Goal: Information Seeking & Learning: Learn about a topic

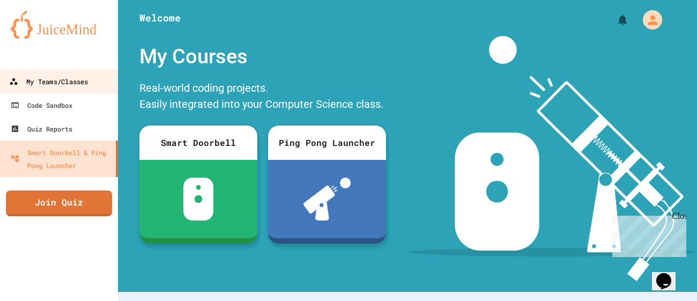
click at [87, 69] on link "My Teams/Classes" at bounding box center [59, 81] width 122 height 24
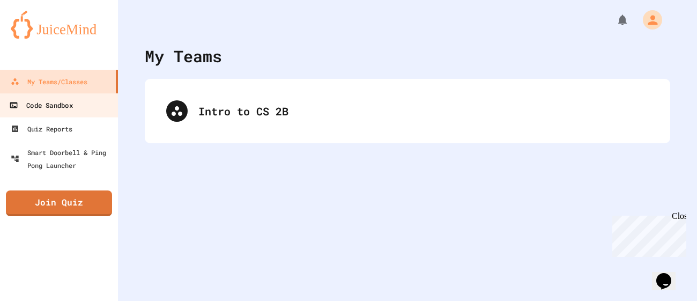
click at [79, 113] on link "Code Sandbox" at bounding box center [59, 105] width 122 height 24
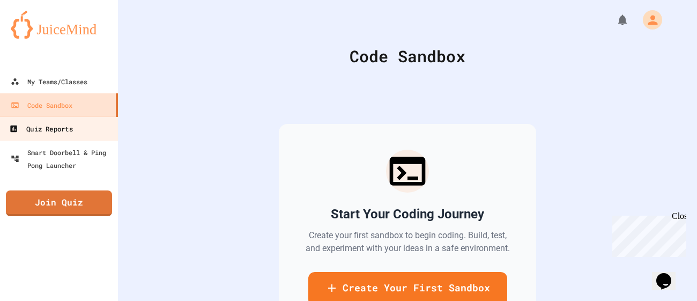
click at [81, 134] on link "Quiz Reports" at bounding box center [59, 128] width 122 height 24
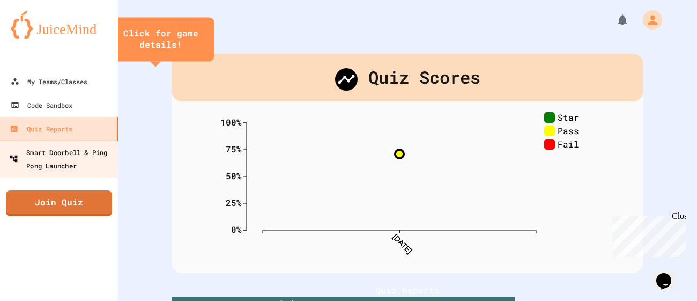
click at [85, 151] on div "Smart Doorbell & Ping Pong Launcher" at bounding box center [62, 158] width 106 height 26
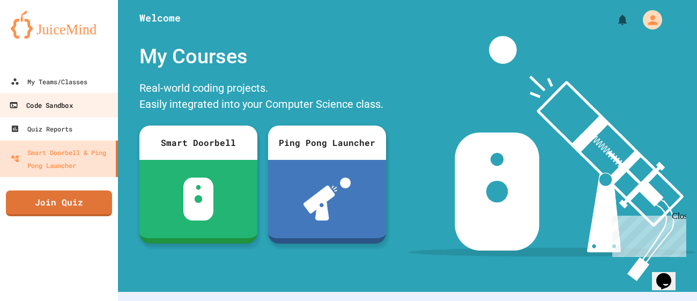
click at [83, 94] on link "Code Sandbox" at bounding box center [59, 105] width 122 height 24
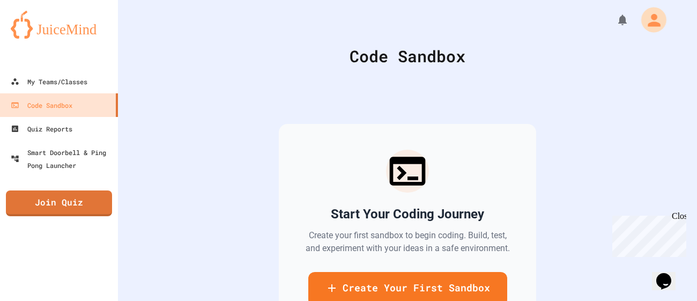
click at [650, 25] on icon "My Account" at bounding box center [653, 19] width 12 height 12
click at [438, 300] on div at bounding box center [348, 301] width 697 height 0
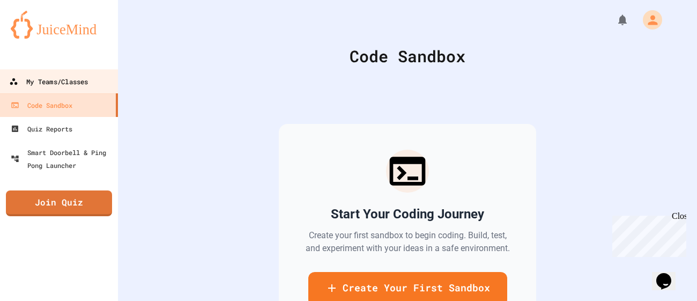
click at [109, 78] on link "My Teams/Classes" at bounding box center [59, 81] width 122 height 24
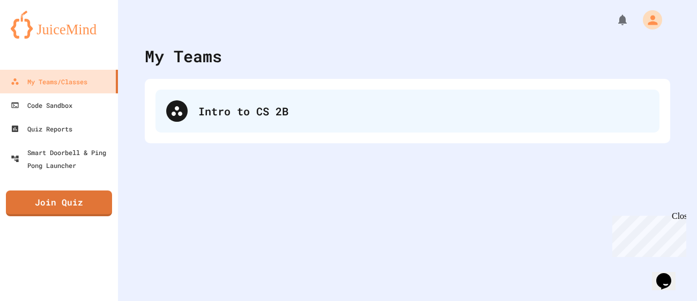
click at [296, 108] on div "Intro to CS 2B" at bounding box center [423, 111] width 450 height 16
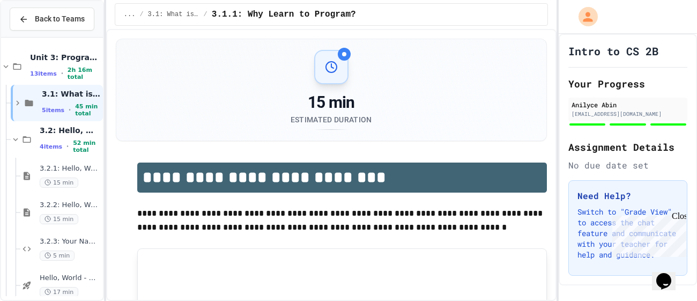
scroll to position [50, 0]
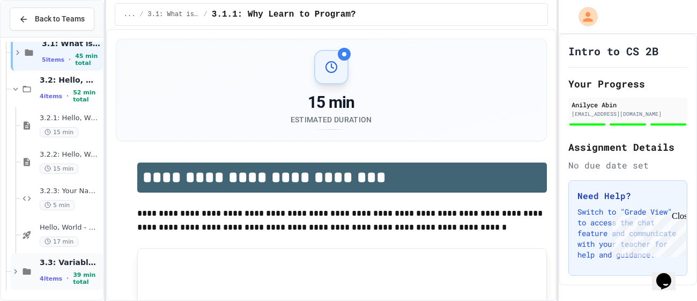
click at [68, 277] on div "4 items • 39 min total" at bounding box center [70, 278] width 61 height 14
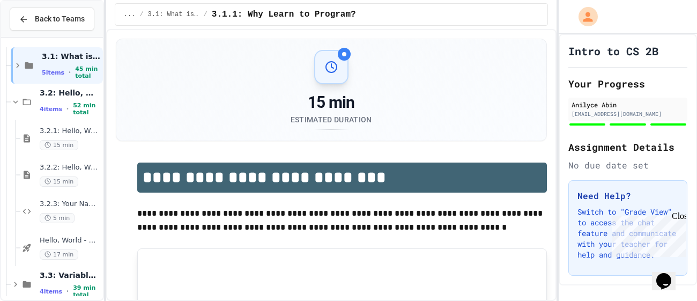
click at [68, 277] on span "3.3: Variables and Data Types" at bounding box center [70, 275] width 61 height 10
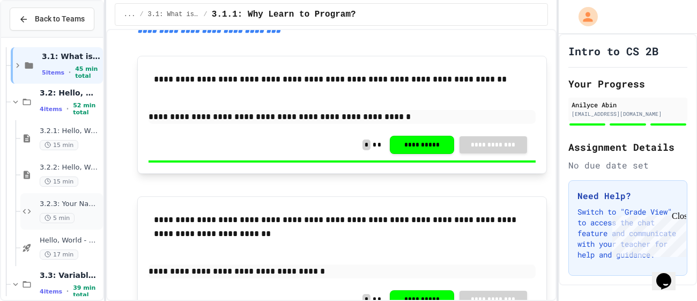
scroll to position [0, 0]
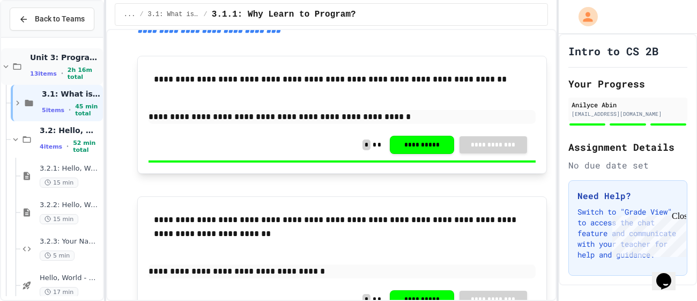
click at [44, 62] on span "Unit 3: Programming Fundamentals" at bounding box center [65, 58] width 71 height 10
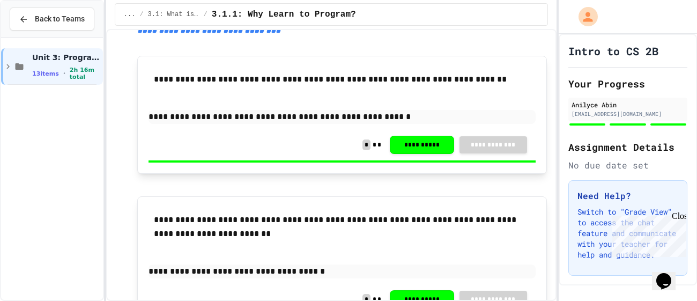
click at [44, 62] on span "Unit 3: Programming Fundamentals" at bounding box center [66, 58] width 69 height 10
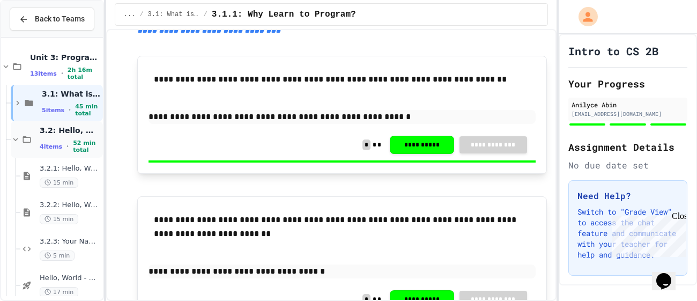
click at [58, 132] on span "3.2: Hello, World!" at bounding box center [70, 130] width 61 height 10
click at [56, 173] on div "3.3: Variables and Data Types 4 items • 39 min total" at bounding box center [70, 176] width 61 height 28
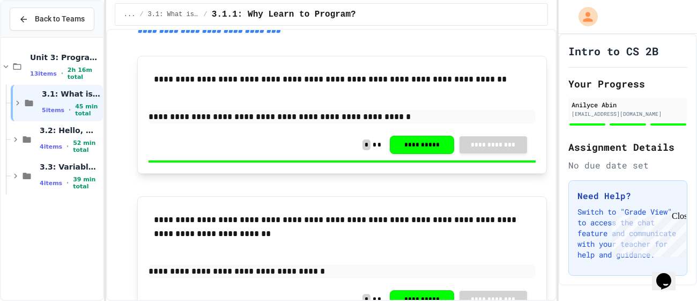
click at [9, 184] on div "3.3: Variables and Data Types 4 items • 39 min total" at bounding box center [52, 176] width 102 height 36
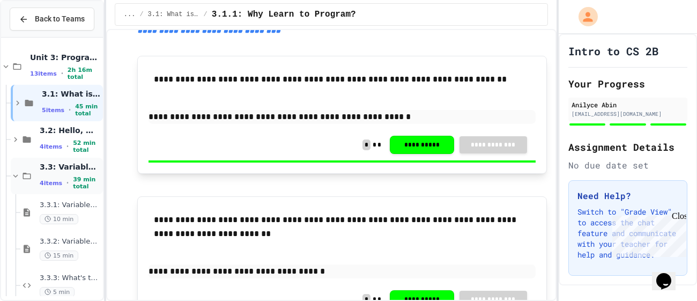
click at [13, 183] on div "3.3: Variables and Data Types 4 items • 39 min total" at bounding box center [57, 176] width 92 height 36
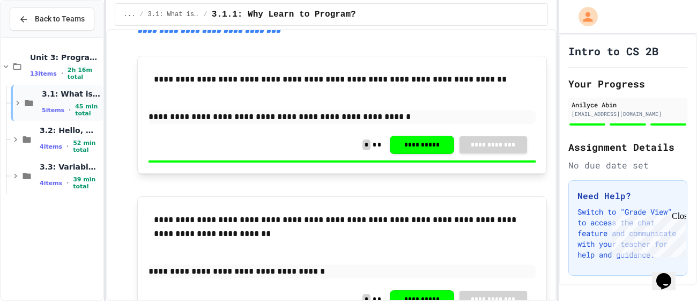
click at [16, 113] on div "3.1: What is Code? 5 items • 45 min total" at bounding box center [57, 103] width 92 height 36
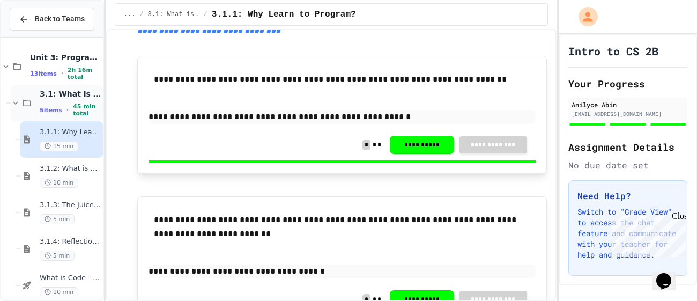
click at [14, 93] on div "3.1: What is Code? 5 items • 45 min total" at bounding box center [57, 103] width 92 height 36
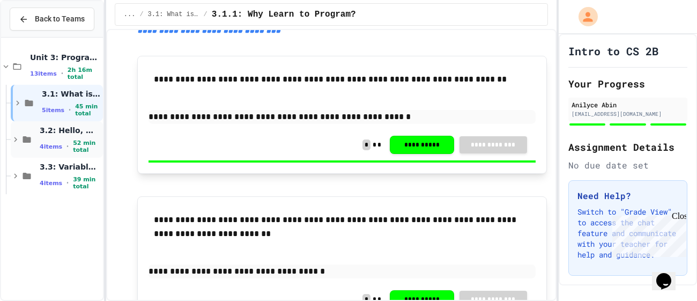
click at [17, 134] on icon at bounding box center [16, 139] width 10 height 10
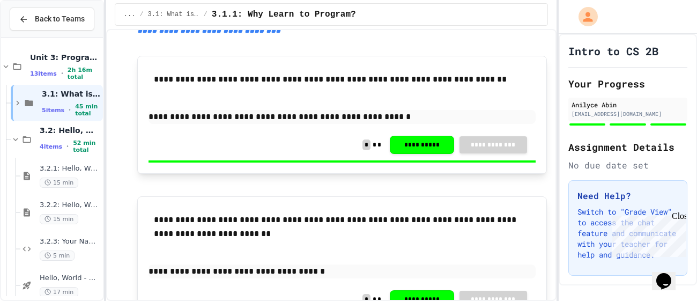
scroll to position [50, 0]
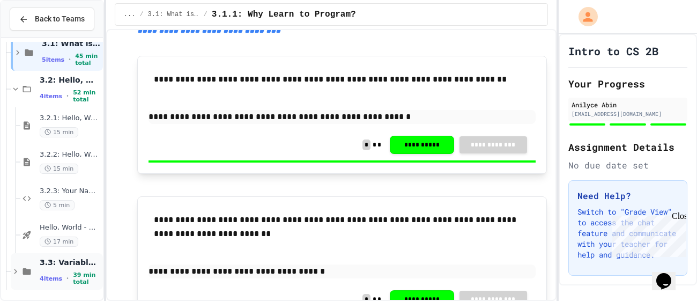
click at [19, 270] on icon at bounding box center [16, 271] width 10 height 10
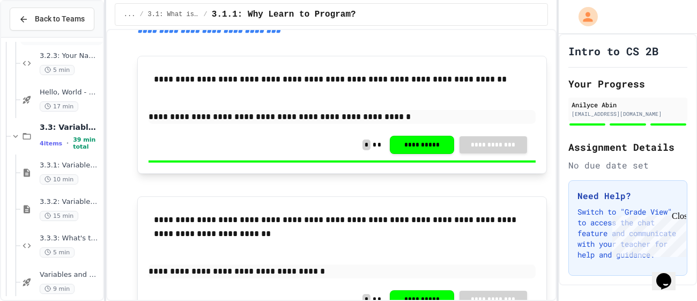
scroll to position [196, 0]
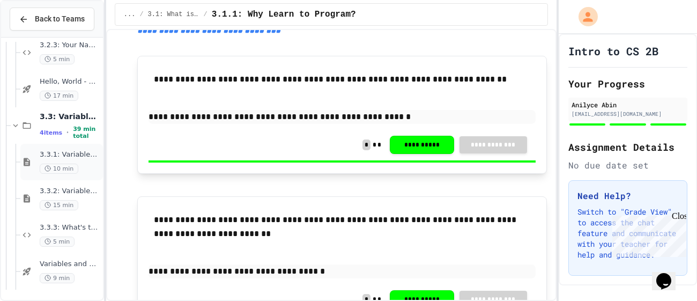
click at [81, 157] on span "3.3.1: Variables and Data Types" at bounding box center [70, 154] width 61 height 9
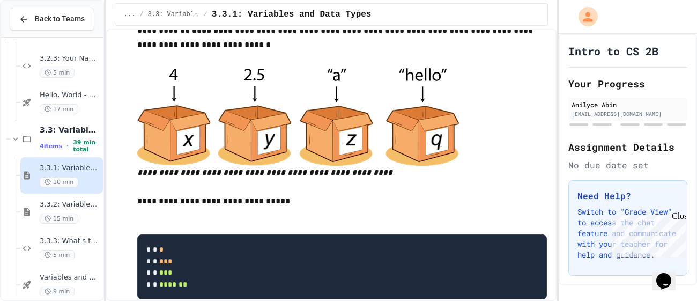
scroll to position [728, 0]
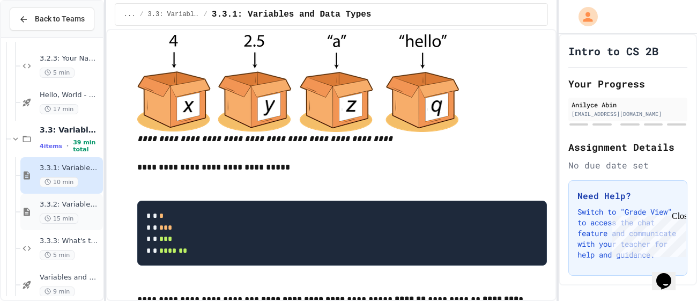
click at [81, 207] on span "3.3.2: Variables and Data Types - Review" at bounding box center [70, 204] width 61 height 9
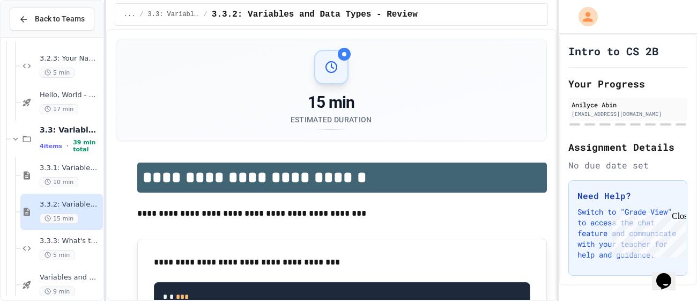
scroll to position [196, 0]
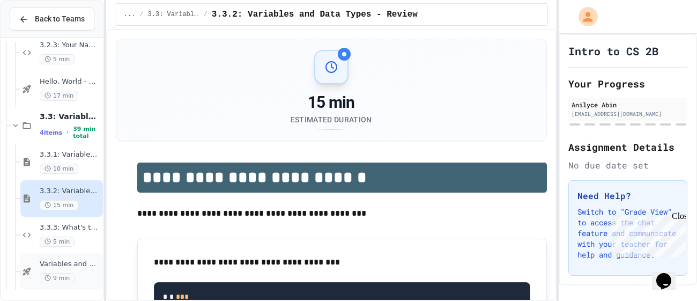
click at [61, 268] on div "Variables and Data types - quiz 9 min" at bounding box center [70, 271] width 61 height 24
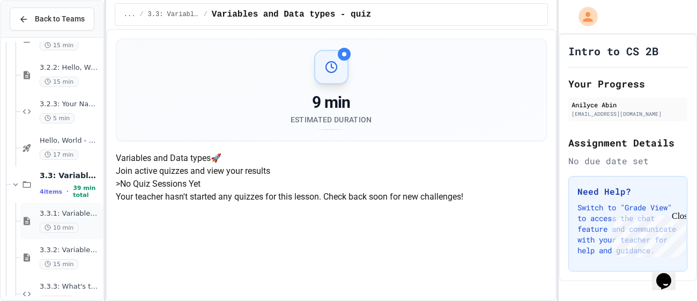
scroll to position [135, 0]
click at [76, 147] on div "Hello, World - Quiz 17 min" at bounding box center [70, 150] width 61 height 24
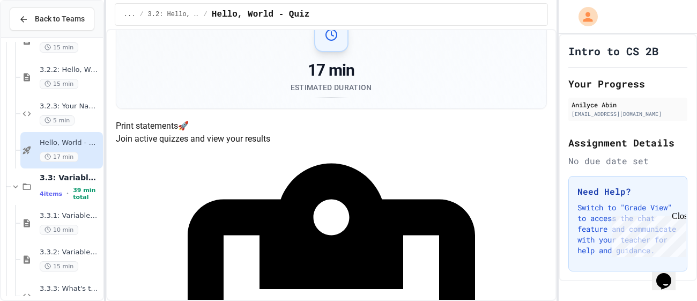
scroll to position [34, 0]
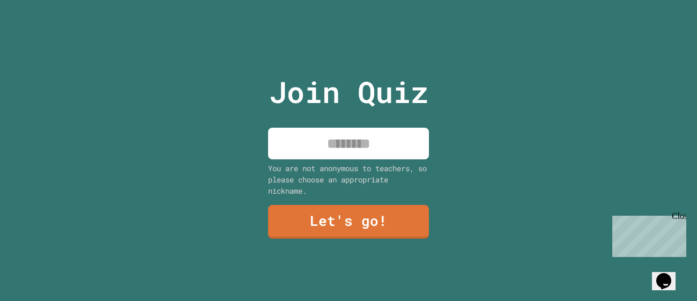
click at [377, 154] on input at bounding box center [348, 144] width 161 height 32
type input "*"
type input "*******"
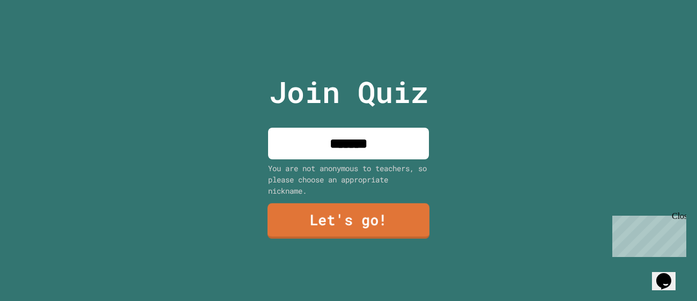
click at [376, 233] on link "Let's go!" at bounding box center [348, 220] width 162 height 35
click at [348, 0] on div at bounding box center [348, 0] width 0 height 0
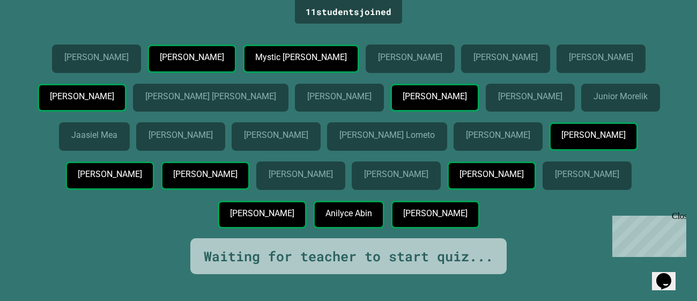
click at [332, 179] on p "[PERSON_NAME]" at bounding box center [300, 174] width 64 height 10
click at [173, 62] on p "[PERSON_NAME]" at bounding box center [192, 58] width 64 height 10
click at [226, 77] on div "[PERSON_NAME]" at bounding box center [191, 60] width 89 height 33
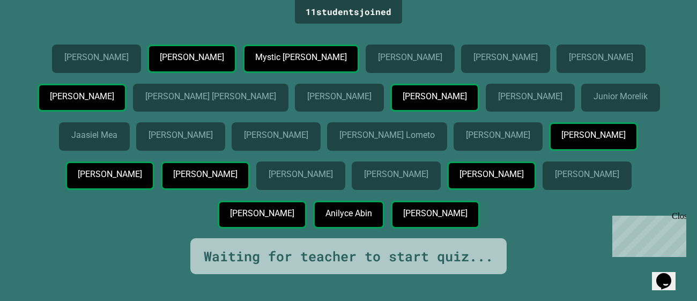
click at [114, 95] on p "[PERSON_NAME]" at bounding box center [82, 97] width 64 height 10
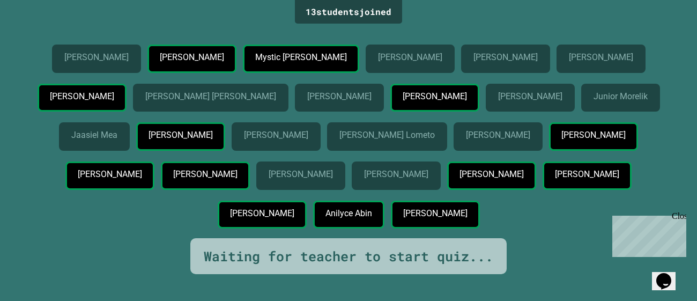
scroll to position [16, 0]
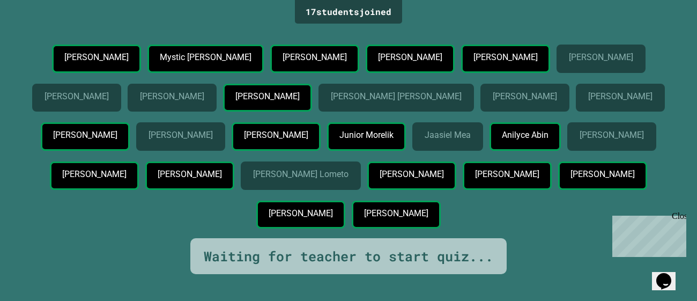
click at [108, 92] on p "[PERSON_NAME]" at bounding box center [76, 97] width 64 height 10
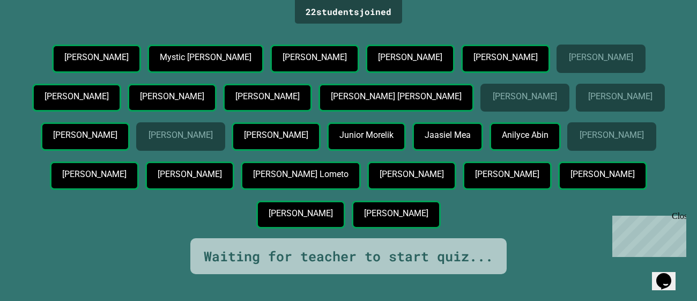
click at [492, 101] on p "[PERSON_NAME]" at bounding box center [524, 97] width 64 height 10
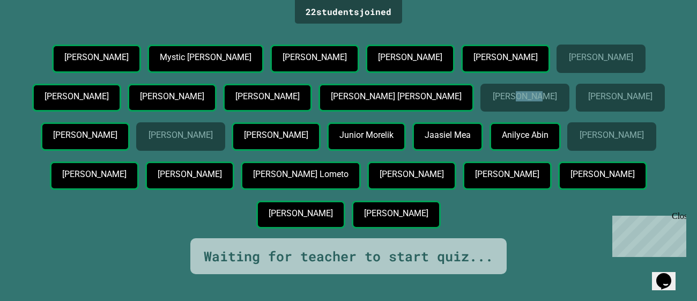
click at [492, 101] on p "[PERSON_NAME]" at bounding box center [524, 97] width 64 height 10
click at [480, 112] on div "Arta Almen" at bounding box center [524, 98] width 89 height 28
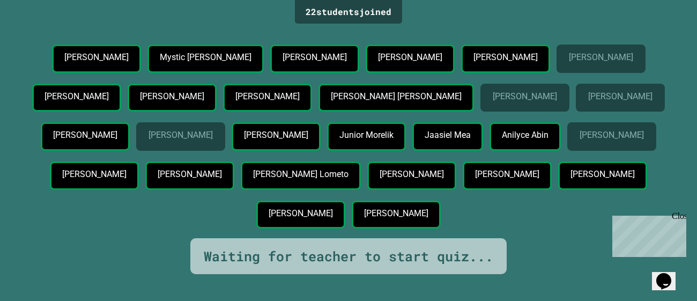
click at [480, 112] on div "Arta Almen" at bounding box center [524, 98] width 89 height 28
click at [492, 101] on p "Arta Almen" at bounding box center [524, 97] width 64 height 10
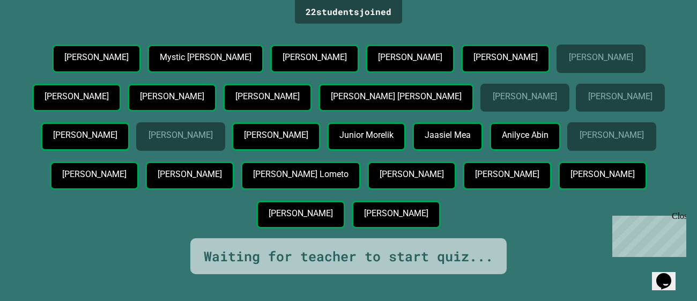
click at [492, 101] on p "Arta Almen" at bounding box center [524, 97] width 64 height 10
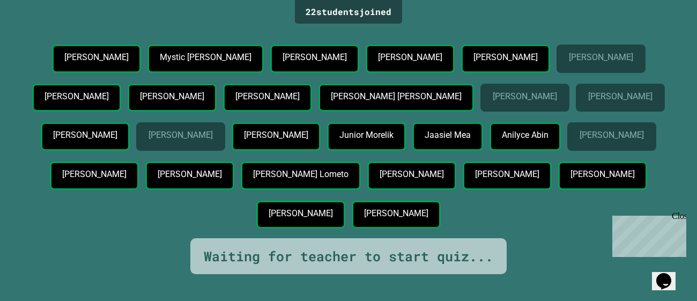
click at [492, 101] on p "Arta Almen" at bounding box center [524, 97] width 64 height 10
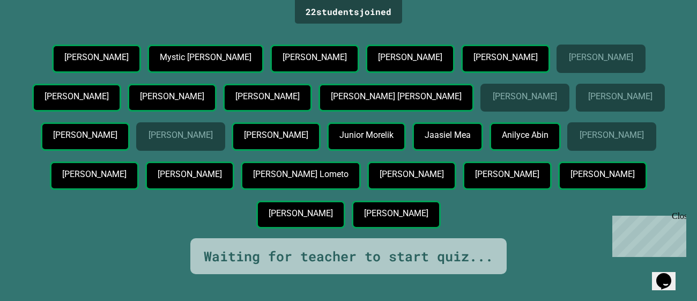
click at [492, 101] on p "Arta Almen" at bounding box center [524, 97] width 64 height 10
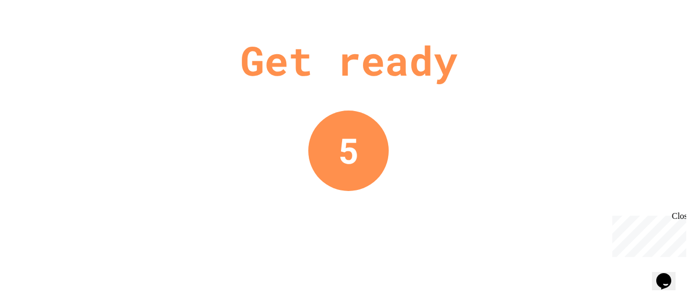
scroll to position [0, 0]
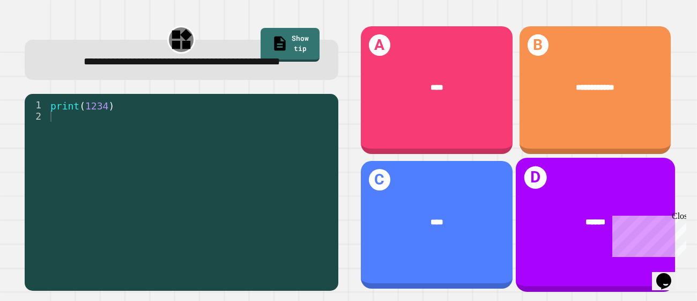
click at [527, 192] on div "D ******" at bounding box center [594, 225] width 159 height 134
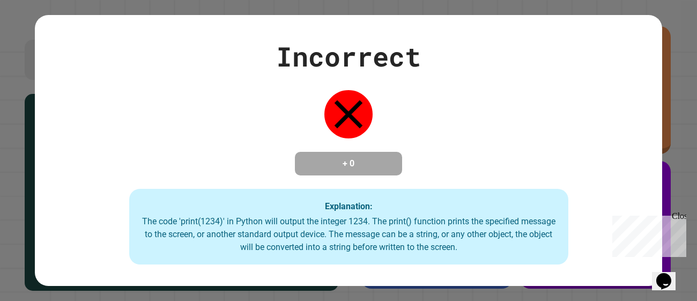
click at [574, 183] on div "Incorrect + 0 Explanation: The code 'print(1234)' in Python will output the int…" at bounding box center [348, 150] width 627 height 228
click at [677, 213] on div "Close" at bounding box center [677, 217] width 13 height 13
click at [634, 36] on div "Incorrect + 0 Explanation: The code 'print(1234)' in Python will output the int…" at bounding box center [348, 150] width 627 height 228
click at [634, 29] on div "Incorrect + 0 Explanation: The code 'print(1234)' in Python will output the int…" at bounding box center [348, 150] width 627 height 271
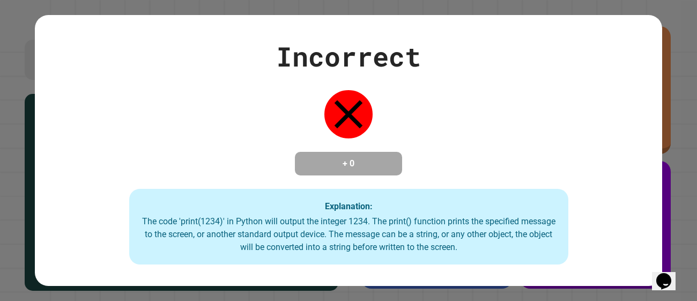
click at [634, 29] on div "Incorrect + 0 Explanation: The code 'print(1234)' in Python will output the int…" at bounding box center [348, 150] width 627 height 271
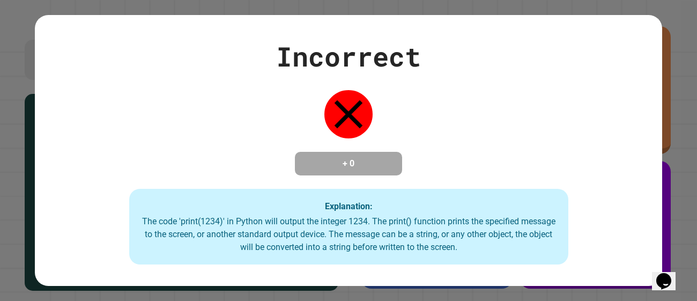
click at [634, 29] on div "Incorrect + 0 Explanation: The code 'print(1234)' in Python will output the int…" at bounding box center [348, 150] width 627 height 271
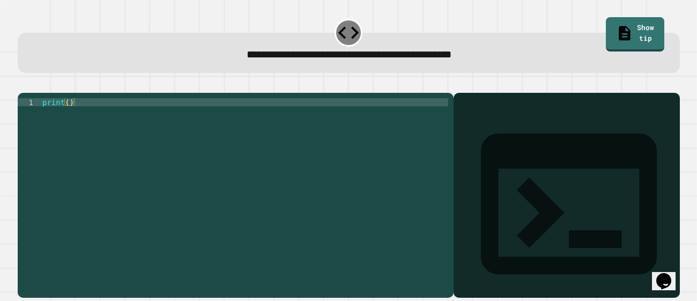
click at [70, 119] on div "print ( )" at bounding box center [244, 190] width 408 height 185
type textarea "**********"
click at [226, 131] on div "print ( 9876543210 )" at bounding box center [244, 190] width 408 height 185
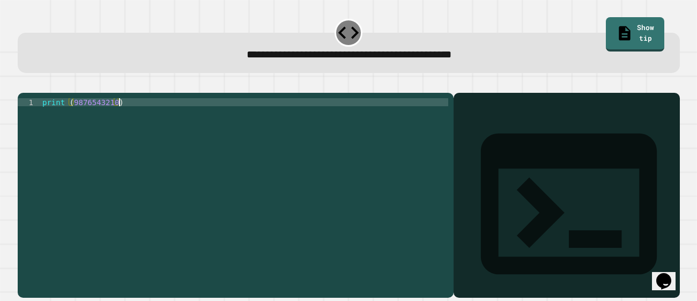
scroll to position [0, 5]
type textarea "**********"
click at [23, 84] on icon "button" at bounding box center [23, 84] width 0 height 0
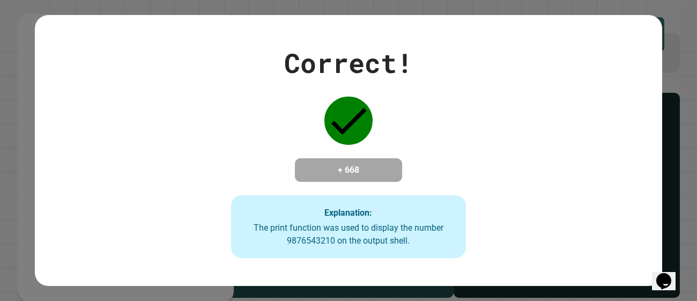
click at [675, 14] on div "Correct! + 668 Explanation: The print function was used to display the number 9…" at bounding box center [348, 150] width 697 height 301
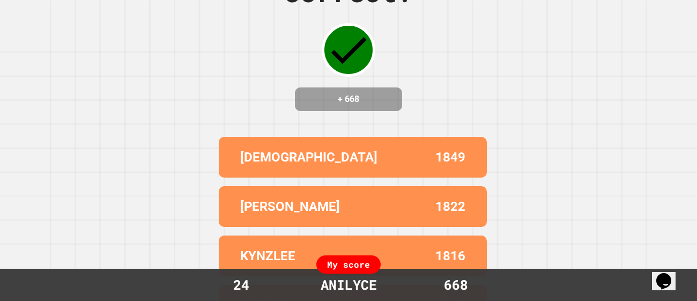
scroll to position [0, 0]
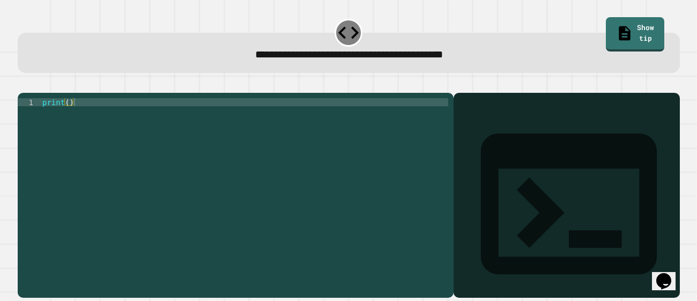
click at [68, 117] on div "print ( )" at bounding box center [244, 190] width 408 height 185
type textarea "**********"
click at [23, 84] on icon "button" at bounding box center [23, 84] width 0 height 0
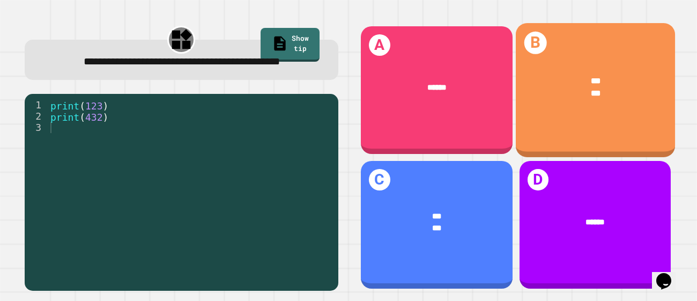
click at [642, 99] on div "***" at bounding box center [595, 93] width 125 height 13
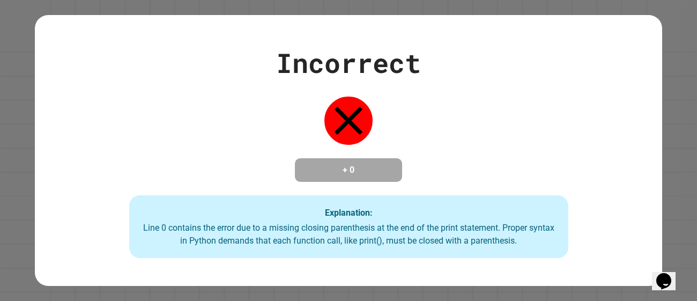
click at [349, 116] on icon at bounding box center [348, 120] width 28 height 28
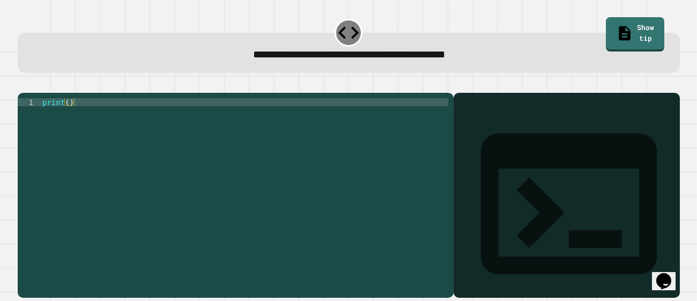
click at [340, 114] on div "print ( )" at bounding box center [244, 190] width 408 height 185
click at [68, 117] on div "print ( )" at bounding box center [244, 190] width 408 height 185
type textarea "**********"
click at [46, 88] on div at bounding box center [349, 86] width 662 height 13
click at [23, 84] on icon "button" at bounding box center [23, 84] width 0 height 0
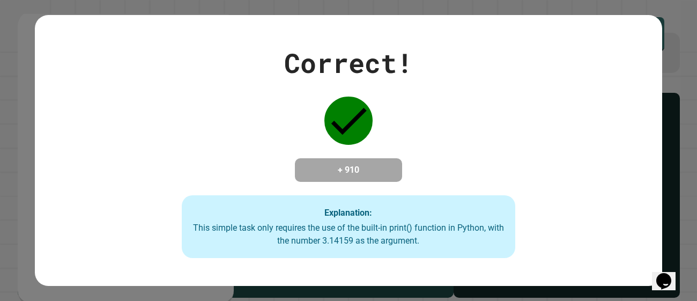
click at [219, 140] on div "Correct! + 910 Explanation: This simple task only requires the use of the built…" at bounding box center [348, 150] width 476 height 215
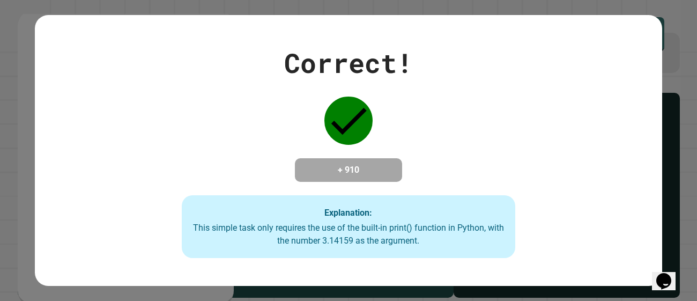
click at [219, 140] on div "Correct! + 910 Explanation: This simple task only requires the use of the built…" at bounding box center [348, 150] width 476 height 215
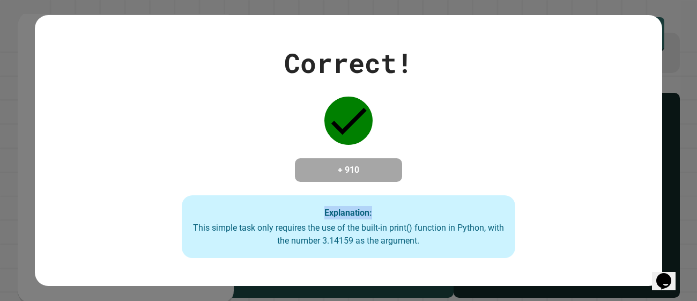
click at [219, 140] on div "Correct! + 910 Explanation: This simple task only requires the use of the built…" at bounding box center [348, 150] width 476 height 215
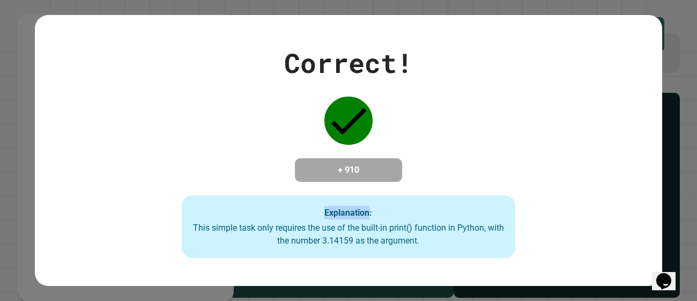
click at [219, 140] on div "Correct! + 910 Explanation: This simple task only requires the use of the built…" at bounding box center [348, 150] width 476 height 215
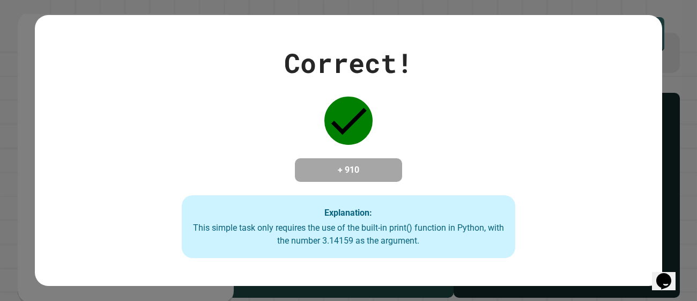
click at [219, 140] on div "Correct! + 910 Explanation: This simple task only requires the use of the built…" at bounding box center [348, 150] width 476 height 215
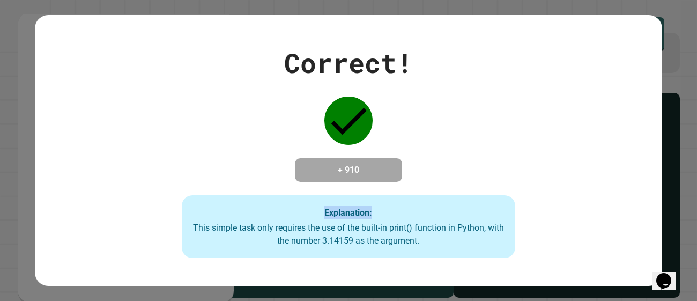
click at [219, 140] on div "Correct! + 910 Explanation: This simple task only requires the use of the built…" at bounding box center [348, 150] width 476 height 215
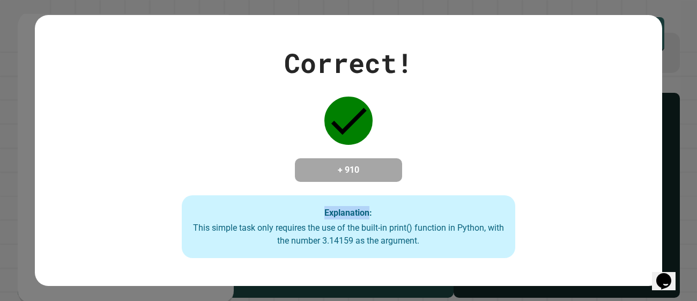
click at [219, 140] on div "Correct! + 910 Explanation: This simple task only requires the use of the built…" at bounding box center [348, 150] width 476 height 215
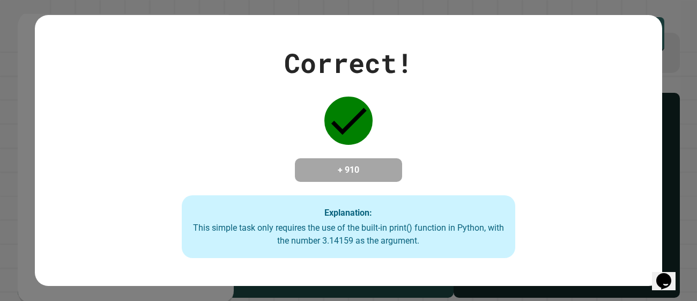
click at [219, 140] on div "Correct! + 910 Explanation: This simple task only requires the use of the built…" at bounding box center [348, 150] width 476 height 215
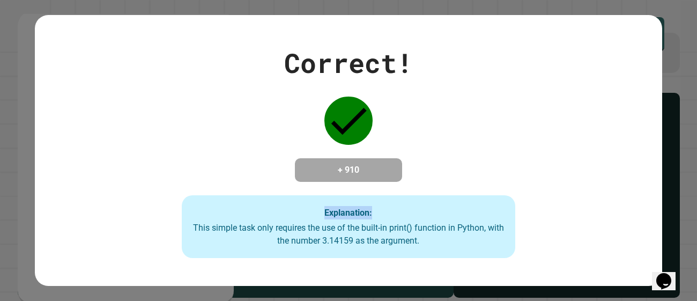
click at [219, 140] on div "Correct! + 910 Explanation: This simple task only requires the use of the built…" at bounding box center [348, 150] width 476 height 215
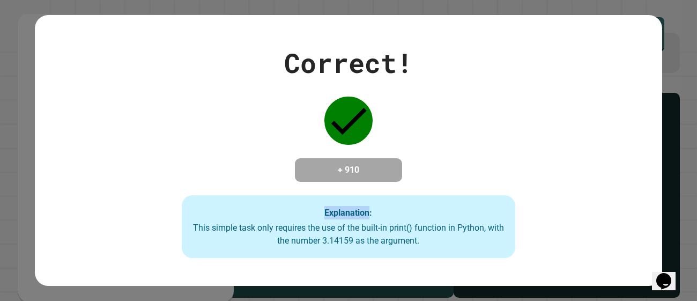
click at [219, 140] on div "Correct! + 910 Explanation: This simple task only requires the use of the built…" at bounding box center [348, 150] width 476 height 215
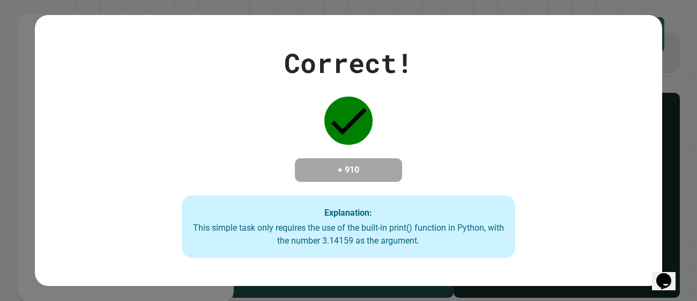
click at [219, 140] on div "Correct! + 910 Explanation: This simple task only requires the use of the built…" at bounding box center [348, 150] width 476 height 215
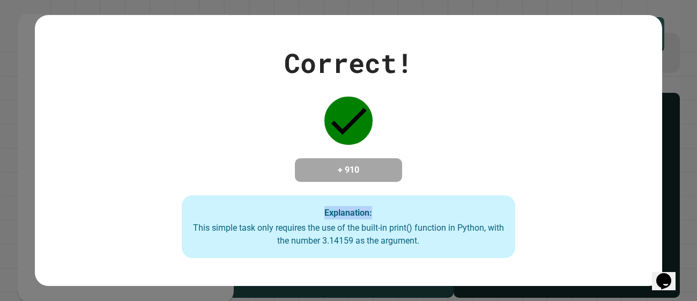
click at [219, 140] on div "Correct! + 910 Explanation: This simple task only requires the use of the built…" at bounding box center [348, 150] width 476 height 215
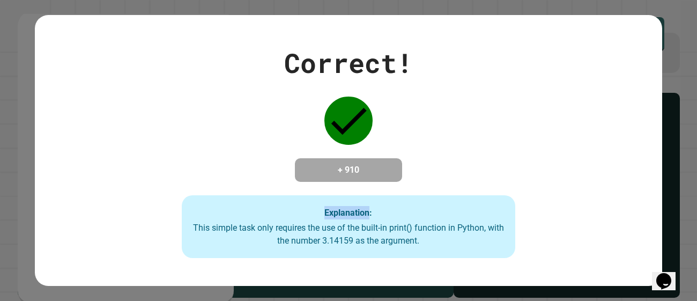
click at [219, 140] on div "Correct! + 910 Explanation: This simple task only requires the use of the built…" at bounding box center [348, 150] width 476 height 215
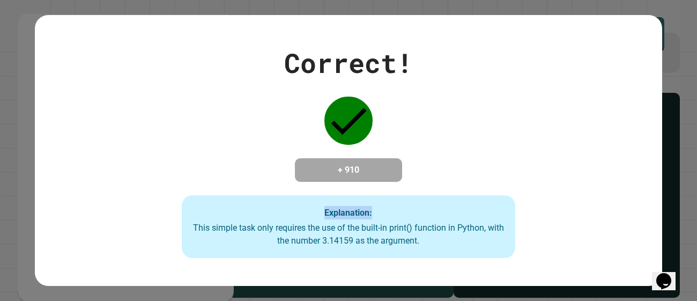
click at [219, 140] on div "Correct! + 910 Explanation: This simple task only requires the use of the built…" at bounding box center [348, 150] width 476 height 215
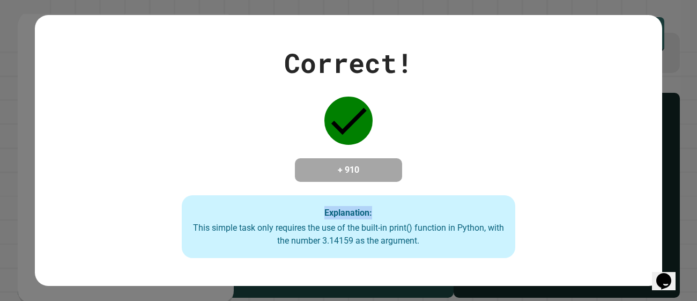
click at [219, 140] on div "Correct! + 910 Explanation: This simple task only requires the use of the built…" at bounding box center [348, 150] width 476 height 215
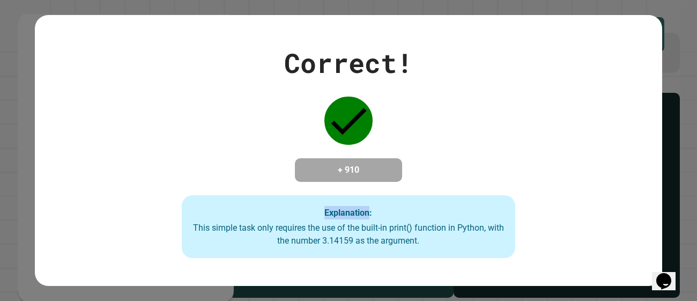
click at [219, 140] on div "Correct! + 910 Explanation: This simple task only requires the use of the built…" at bounding box center [348, 150] width 476 height 215
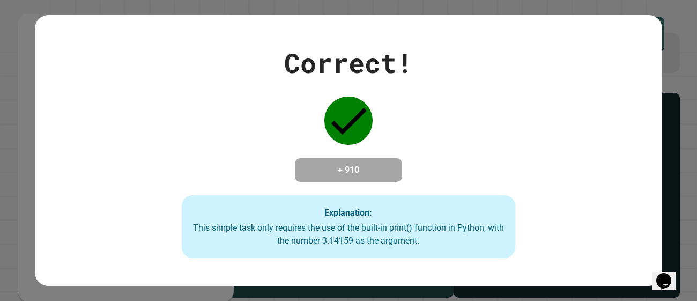
click at [219, 140] on div "Correct! + 910 Explanation: This simple task only requires the use of the built…" at bounding box center [348, 150] width 476 height 215
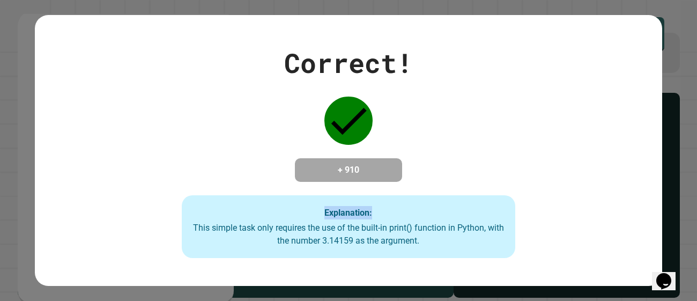
click at [219, 140] on div "Correct! + 910 Explanation: This simple task only requires the use of the built…" at bounding box center [348, 150] width 476 height 215
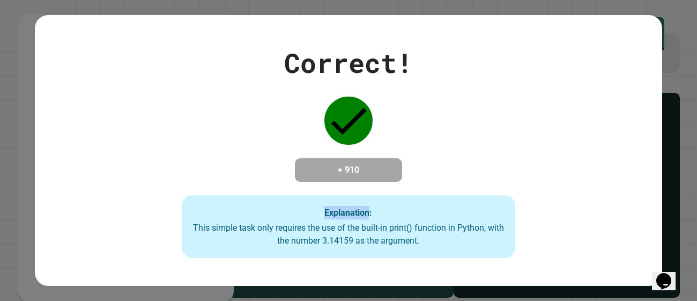
click at [219, 140] on div "Correct! + 910 Explanation: This simple task only requires the use of the built…" at bounding box center [348, 150] width 476 height 215
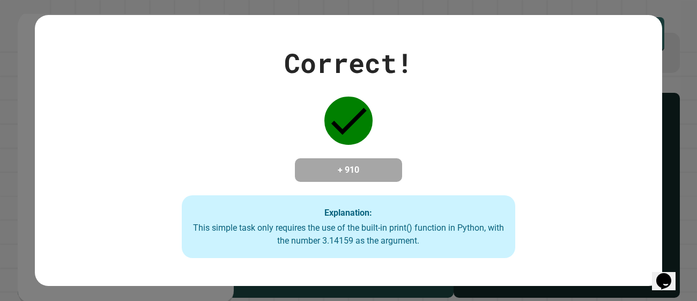
click at [219, 140] on div "Correct! + 910 Explanation: This simple task only requires the use of the built…" at bounding box center [348, 150] width 476 height 215
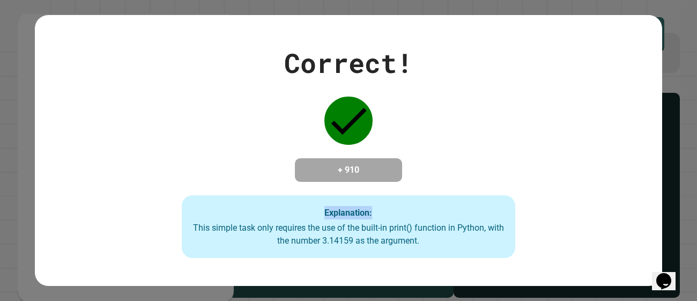
click at [219, 140] on div "Correct! + 910 Explanation: This simple task only requires the use of the built…" at bounding box center [348, 150] width 476 height 215
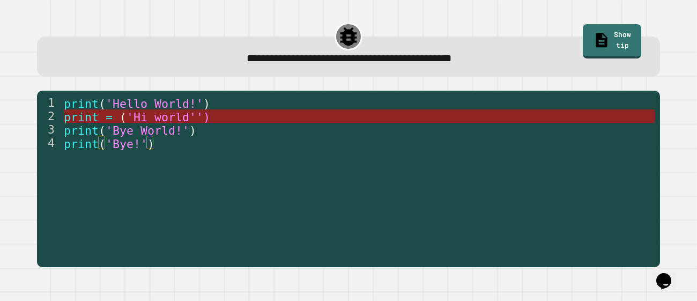
click at [205, 118] on span "'Hi world'')" at bounding box center [168, 116] width 84 height 13
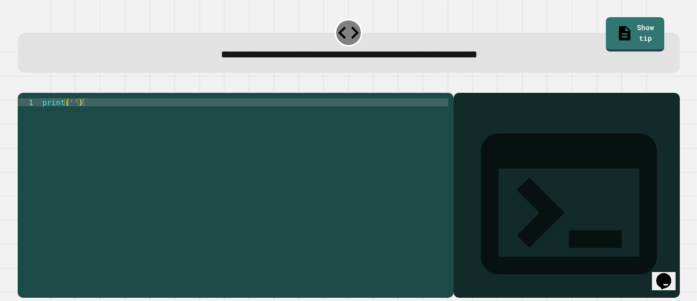
click at [72, 114] on div "print ( '' )" at bounding box center [244, 190] width 408 height 185
click at [23, 84] on button "button" at bounding box center [23, 84] width 0 height 0
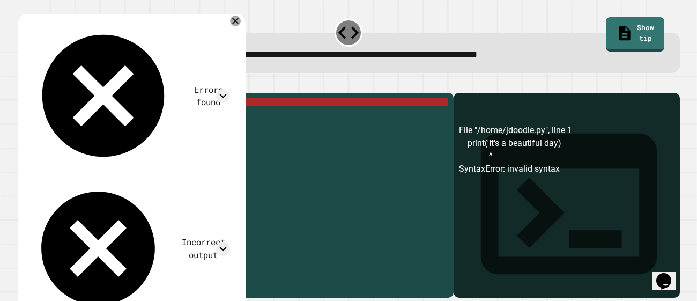
click at [88, 117] on div "print ( 'It' s a beautiful day )" at bounding box center [244, 190] width 408 height 185
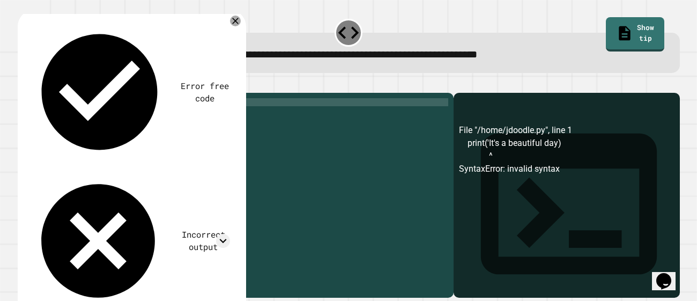
scroll to position [0, 3]
click at [159, 116] on div "print ( 'Its a beautiful day)" at bounding box center [244, 190] width 408 height 185
click at [83, 115] on div "print ( 'Its a beautiful day' )" at bounding box center [244, 190] width 408 height 185
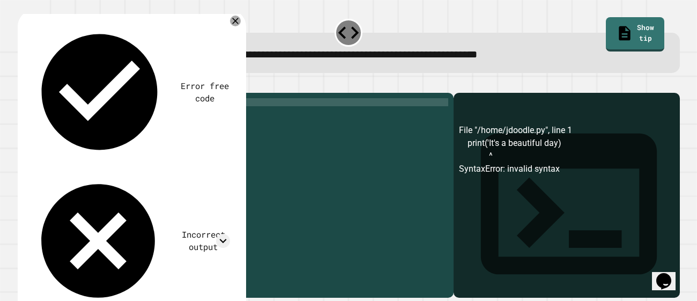
click at [23, 84] on button "button" at bounding box center [23, 84] width 0 height 0
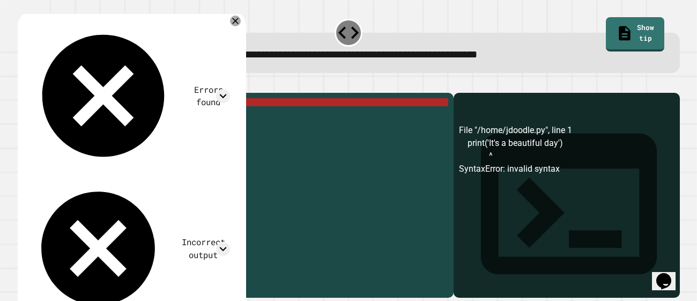
click at [86, 116] on div "print ( 'It' s a beautiful day ')" at bounding box center [244, 190] width 408 height 185
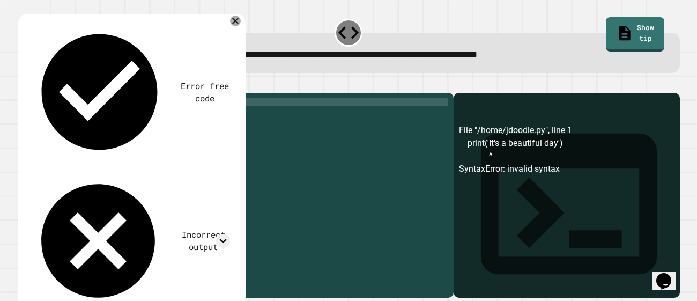
click at [23, 84] on icon "button" at bounding box center [23, 84] width 0 height 0
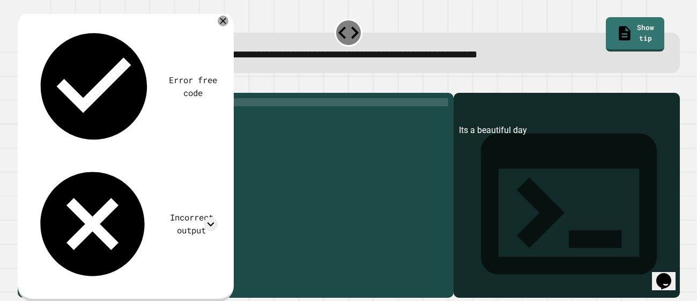
click at [84, 121] on div "print ( 'Its a beautiful day' )" at bounding box center [244, 190] width 408 height 185
click at [129, 178] on div "print ( 'Its a beautiful day' )" at bounding box center [244, 190] width 408 height 185
click at [74, 116] on div "print ( 'Its a beautiful day' )" at bounding box center [244, 190] width 408 height 185
click at [80, 118] on div "print ( 'Its a beautiful day' )" at bounding box center [244, 190] width 408 height 185
click at [162, 117] on div "print ( 'Its a beautiful day' )" at bounding box center [244, 190] width 408 height 185
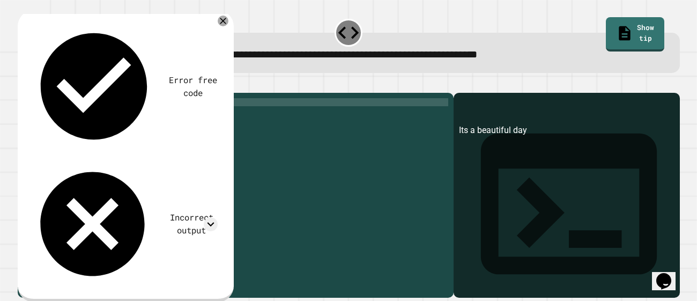
scroll to position [0, 8]
click at [71, 121] on div "print ( 'Its a beautiful day")" at bounding box center [244, 190] width 408 height 185
click at [73, 121] on div "print ( 'Its a beautiful day")" at bounding box center [244, 190] width 408 height 185
click at [84, 115] on div "print ( "Its a beautiful day" )" at bounding box center [244, 190] width 408 height 185
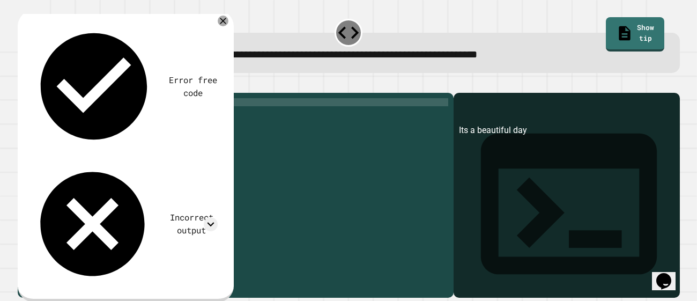
scroll to position [0, 3]
type textarea "**********"
click at [23, 84] on icon "button" at bounding box center [23, 84] width 0 height 0
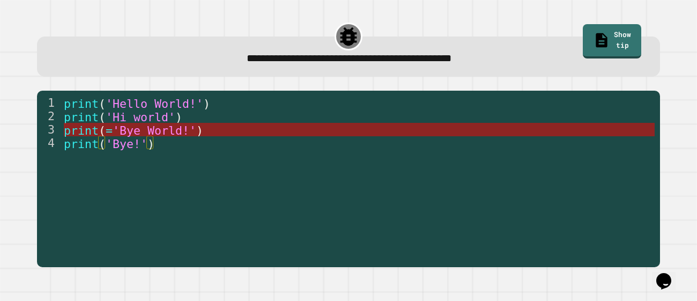
click at [113, 128] on span "'Bye World!'" at bounding box center [155, 129] width 84 height 13
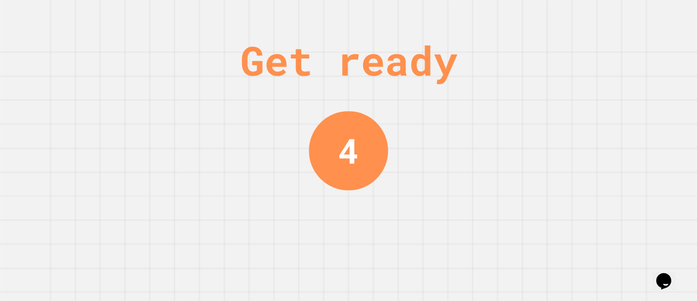
scroll to position [0, 0]
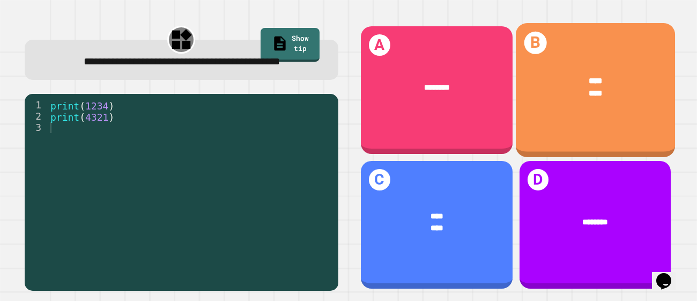
click at [588, 74] on div "****" at bounding box center [595, 80] width 125 height 13
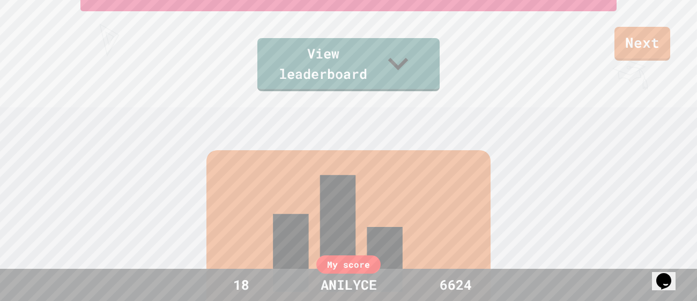
scroll to position [197, 0]
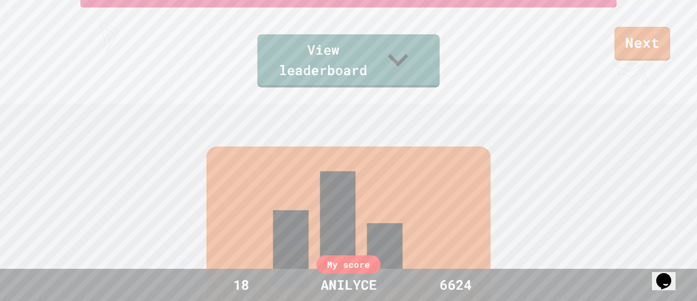
click at [455, 177] on div "Leaderboard" at bounding box center [348, 249] width 284 height 206
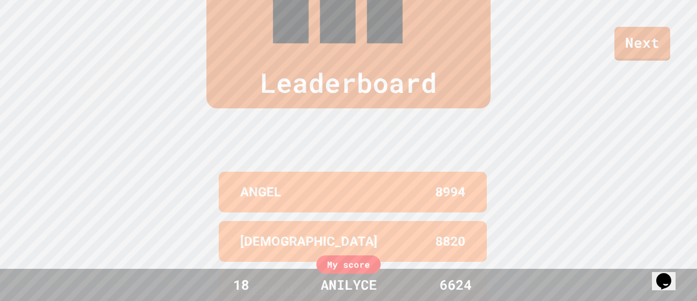
scroll to position [0, 0]
